Goal: Find specific page/section: Find specific page/section

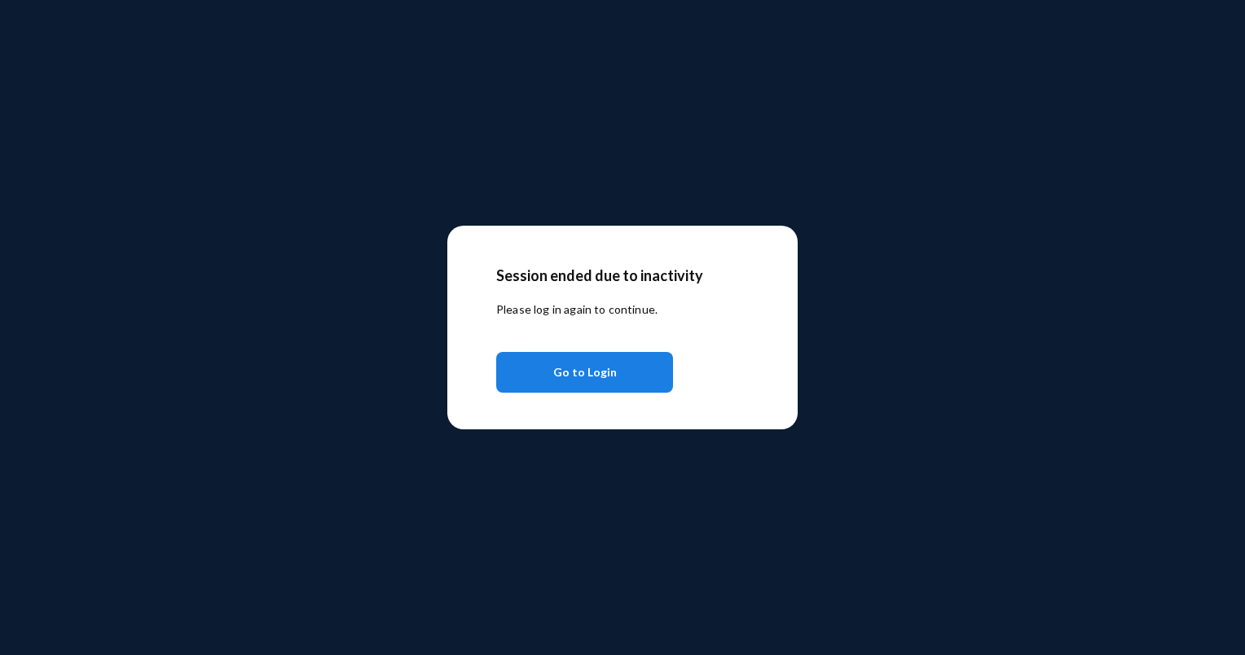
click at [576, 370] on span "Go to Login" at bounding box center [585, 372] width 64 height 29
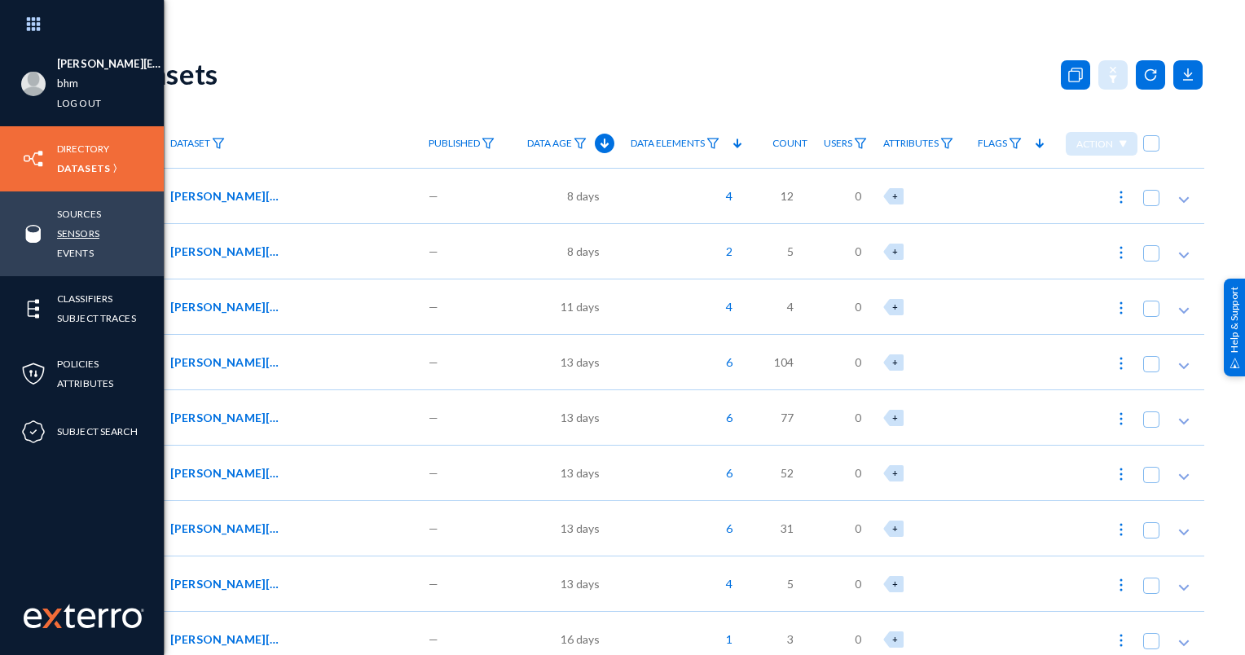
click at [78, 234] on link "Sensors" at bounding box center [78, 233] width 42 height 19
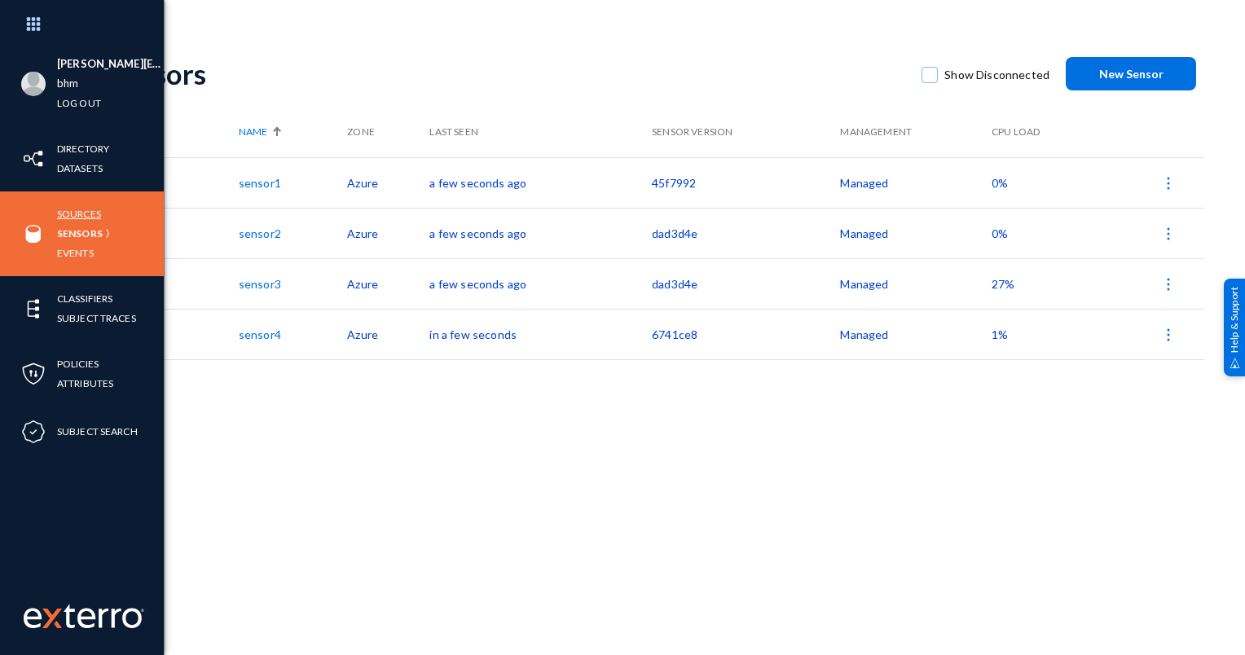
click at [74, 213] on link "Sources" at bounding box center [79, 214] width 44 height 19
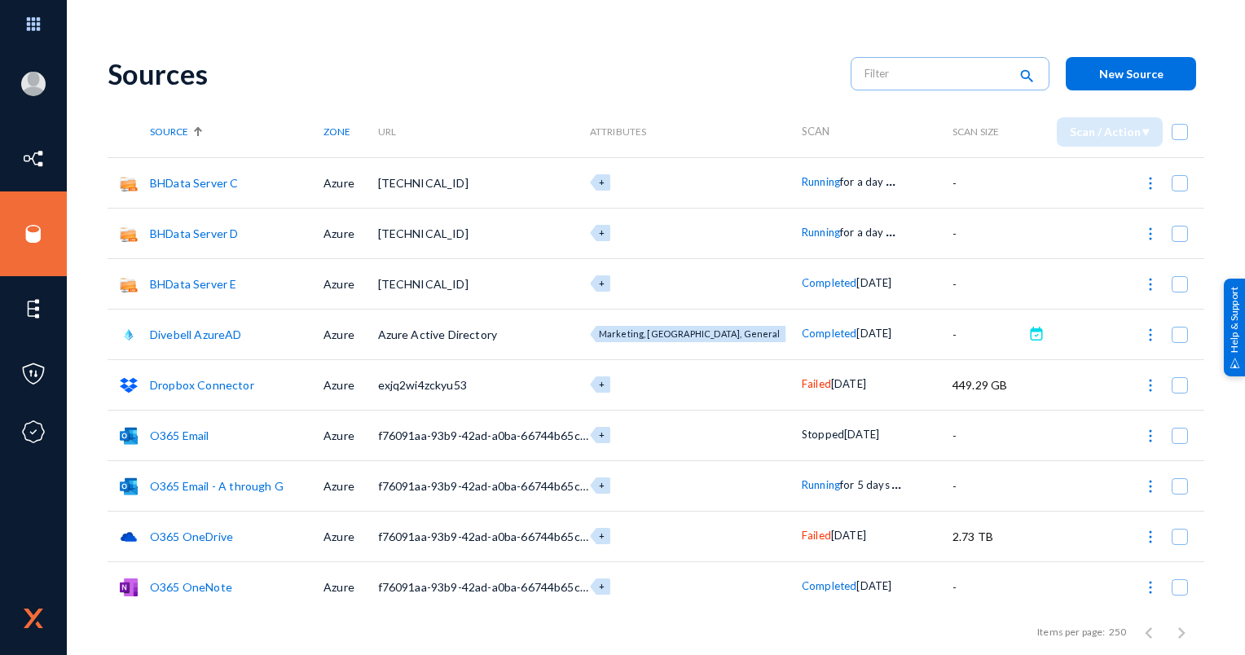
click at [187, 288] on link "BHData Server E" at bounding box center [193, 284] width 86 height 14
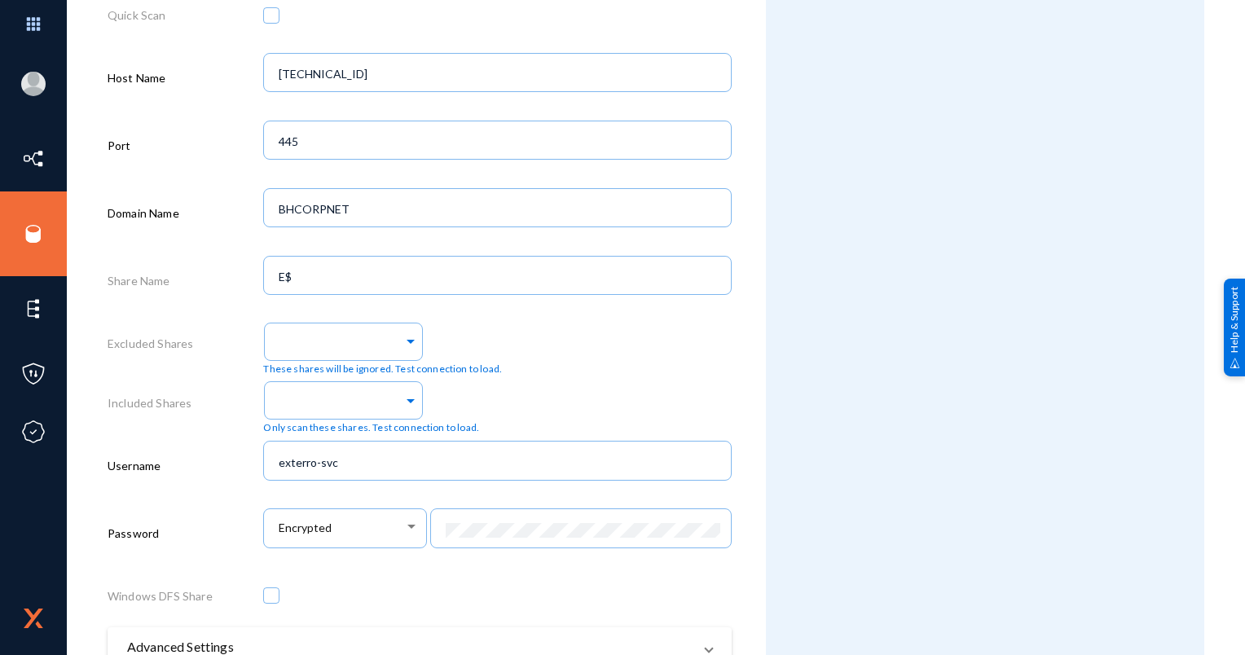
scroll to position [570, 0]
